Goal: Book appointment/travel/reservation

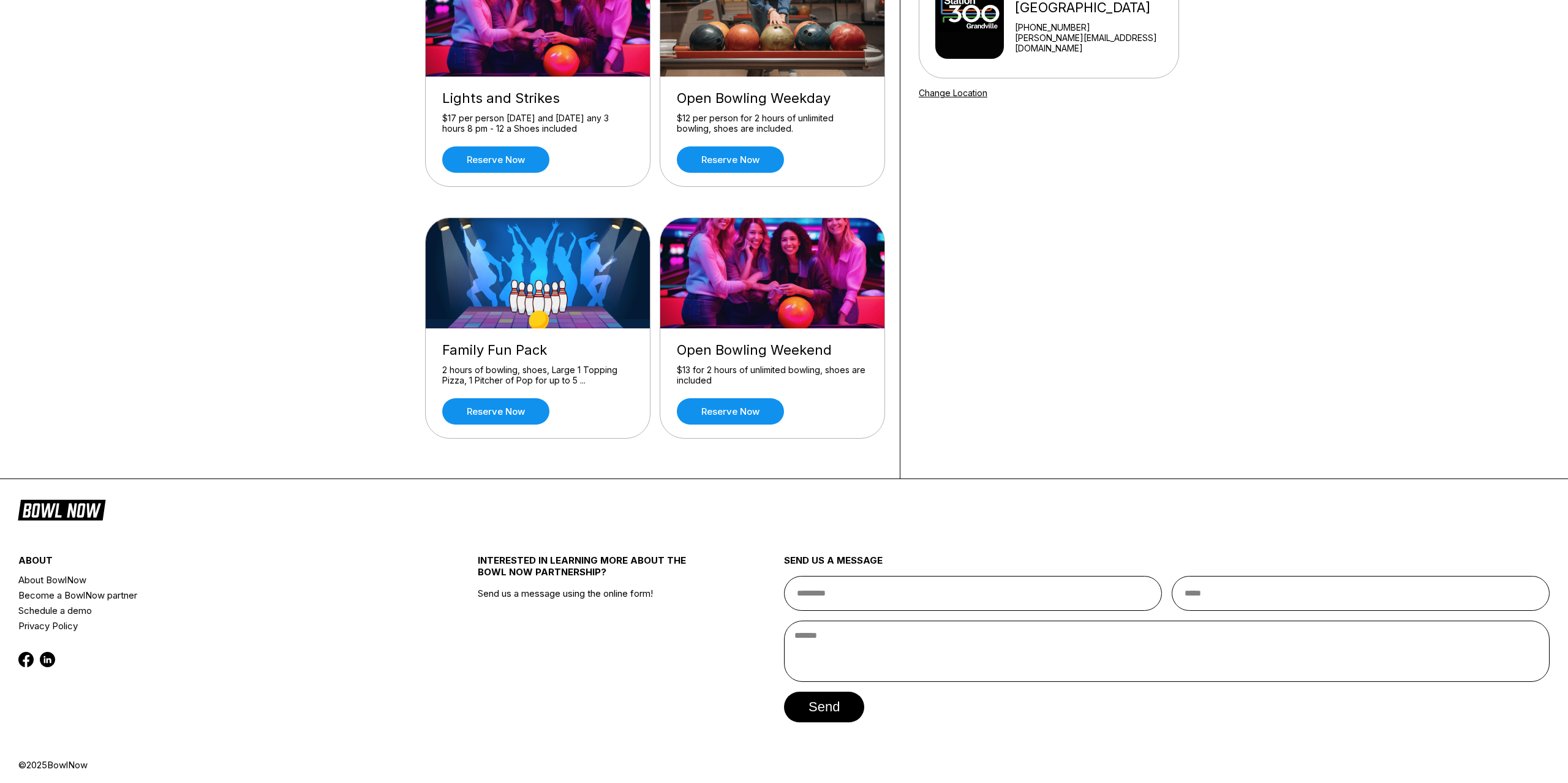
scroll to position [173, 0]
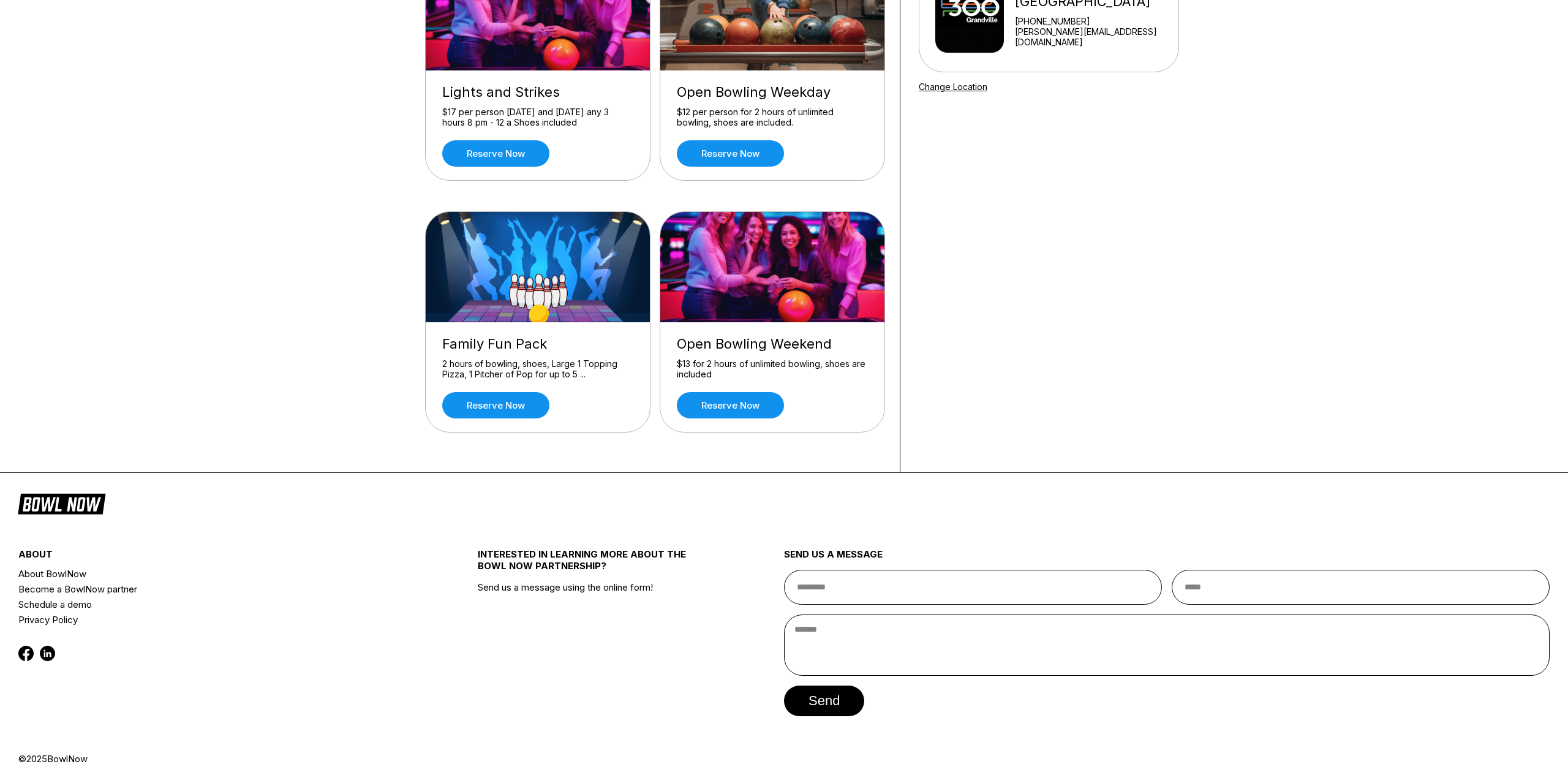
click at [51, 505] on icon at bounding box center [61, 502] width 88 height 23
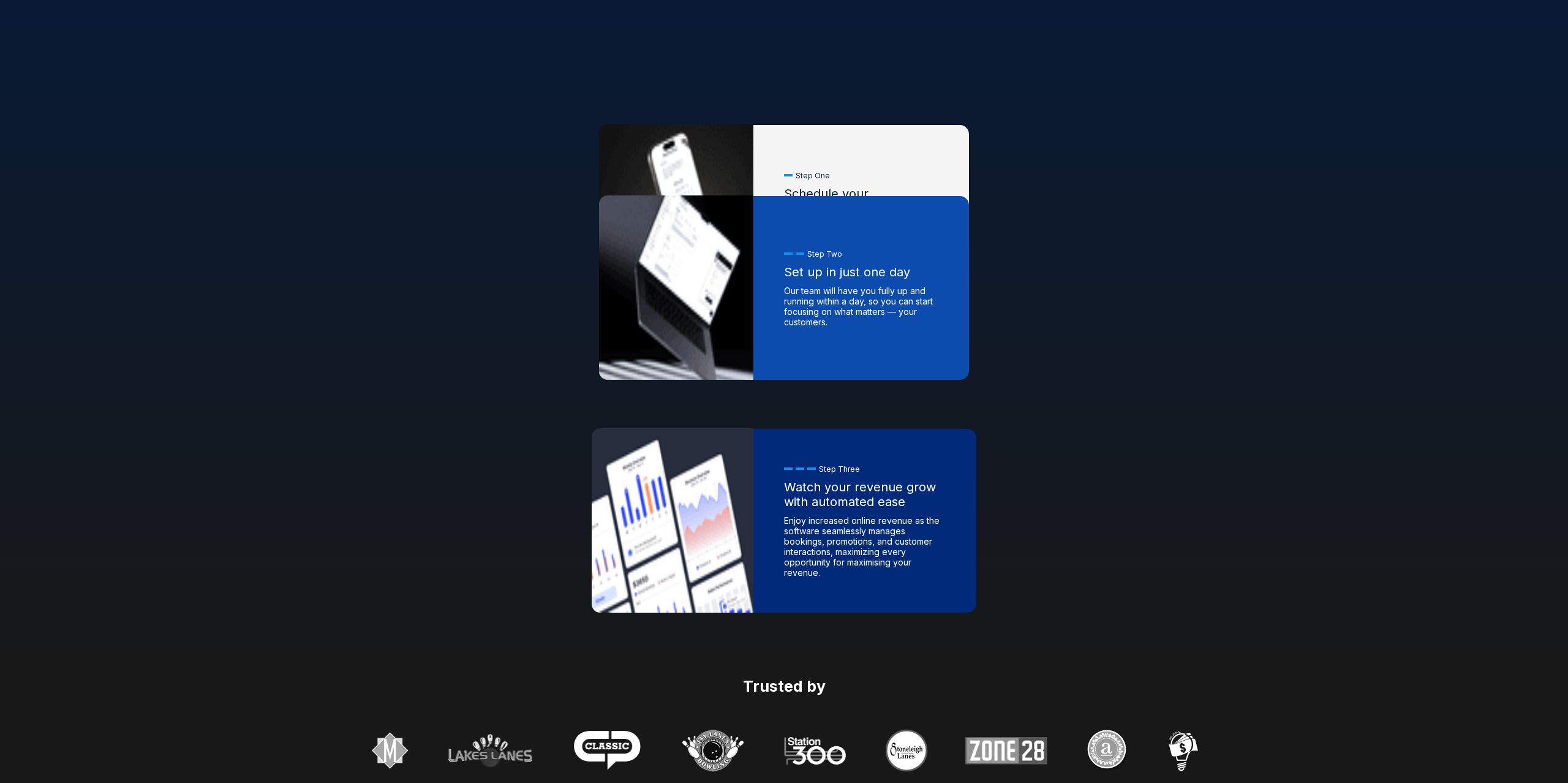
scroll to position [1083, 0]
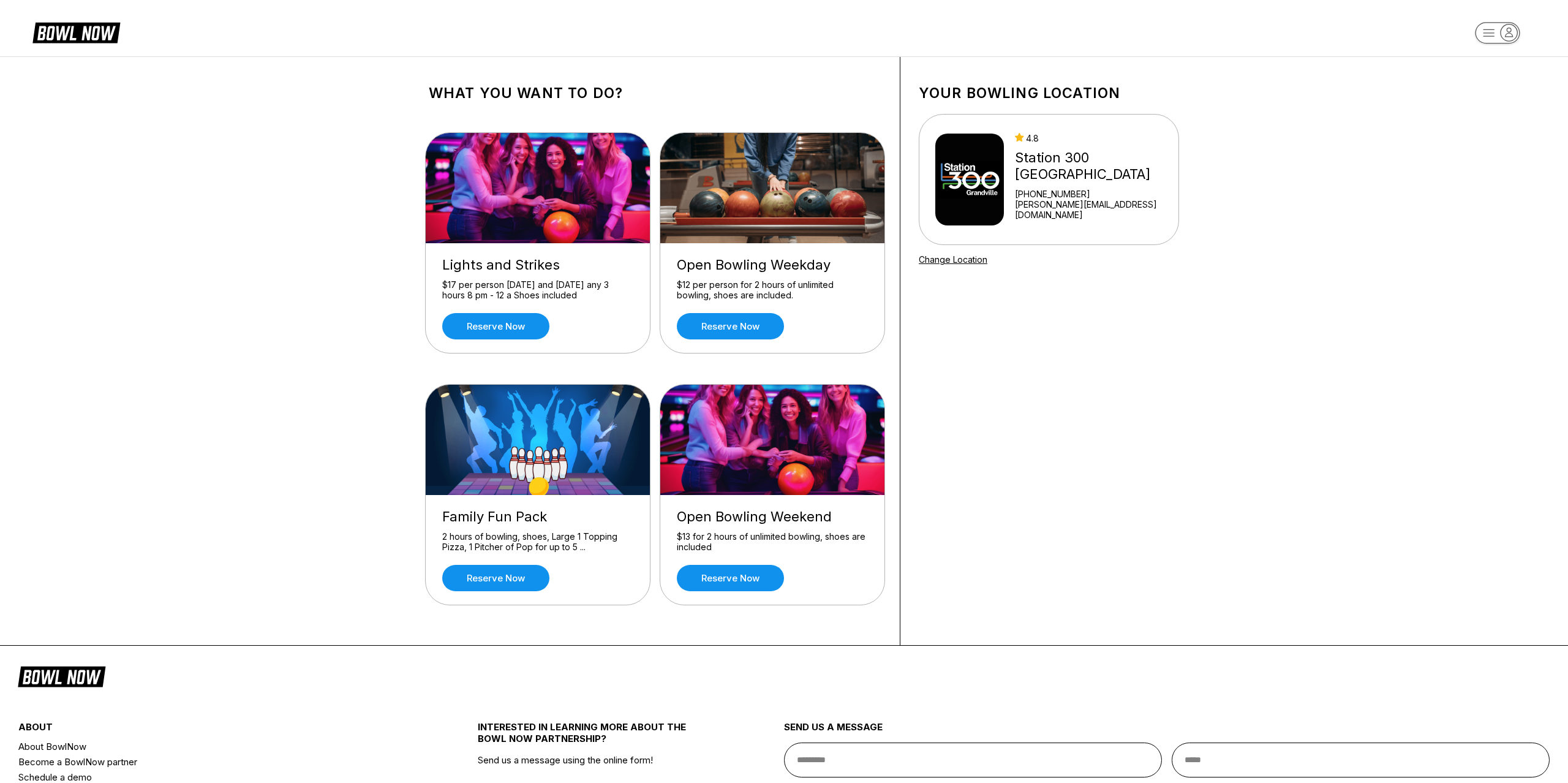
click at [89, 33] on icon at bounding box center [85, 33] width 31 height 14
click at [1018, 530] on div "Your bowling location 4.8 Station 300 Grandville +16165342695 jason@station300.…" at bounding box center [1049, 351] width 297 height 588
click at [724, 580] on link "Reserve now" at bounding box center [731, 578] width 107 height 27
